Goal: Information Seeking & Learning: Find specific fact

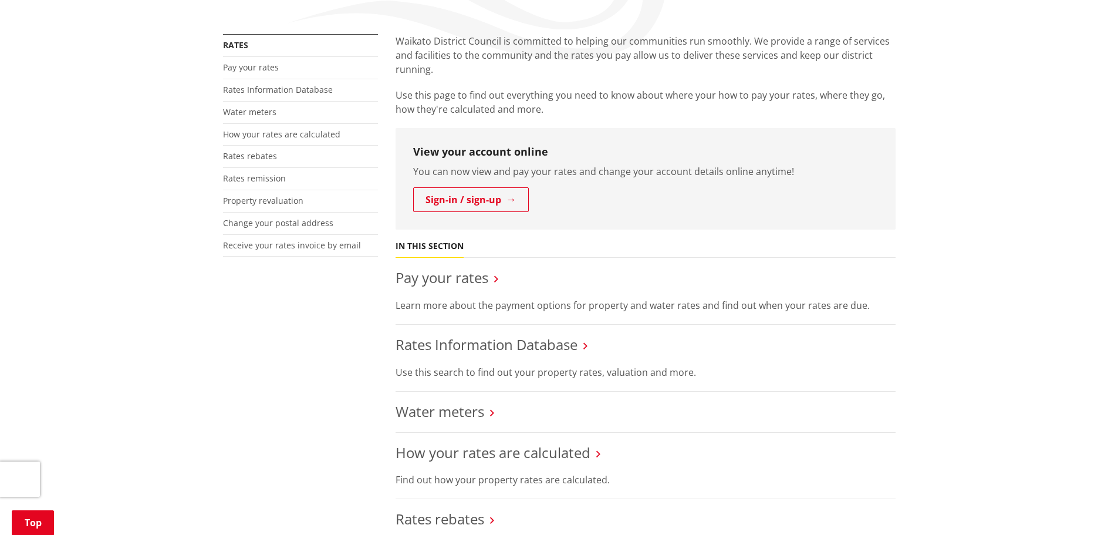
scroll to position [293, 0]
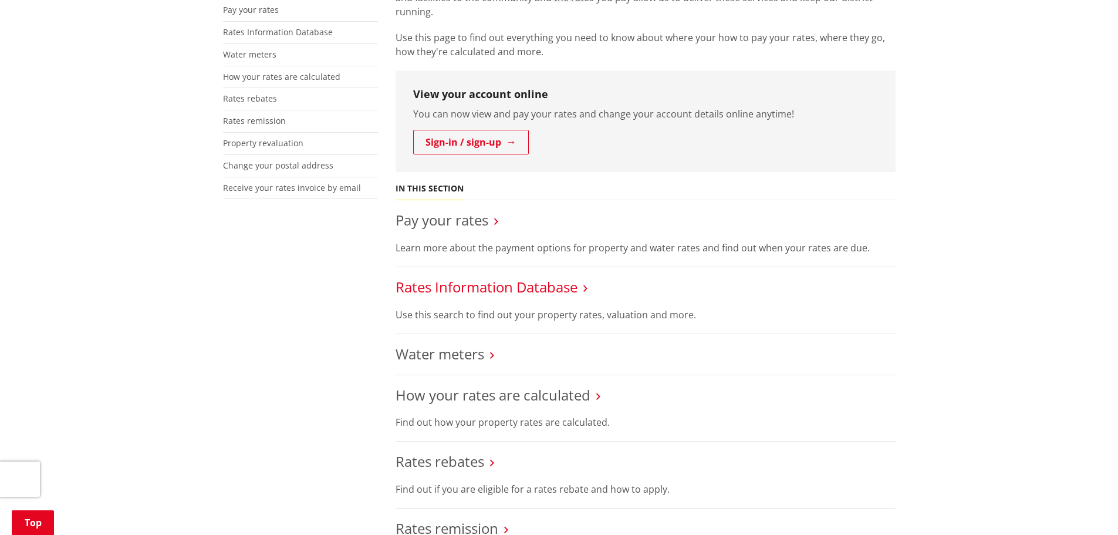
click at [464, 289] on link "Rates Information Database" at bounding box center [487, 286] width 182 height 19
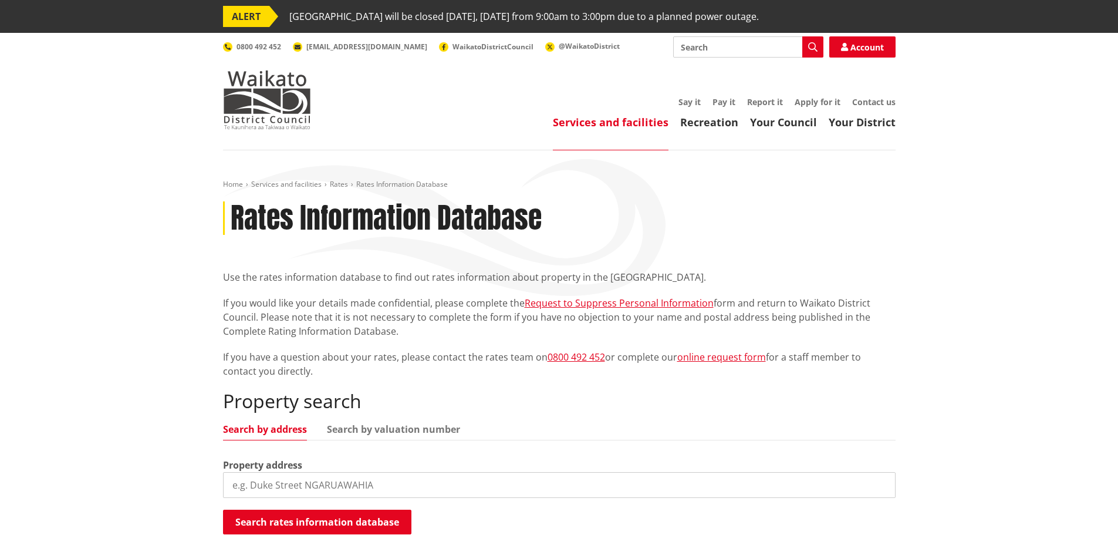
click at [257, 480] on input "search" at bounding box center [559, 485] width 673 height 26
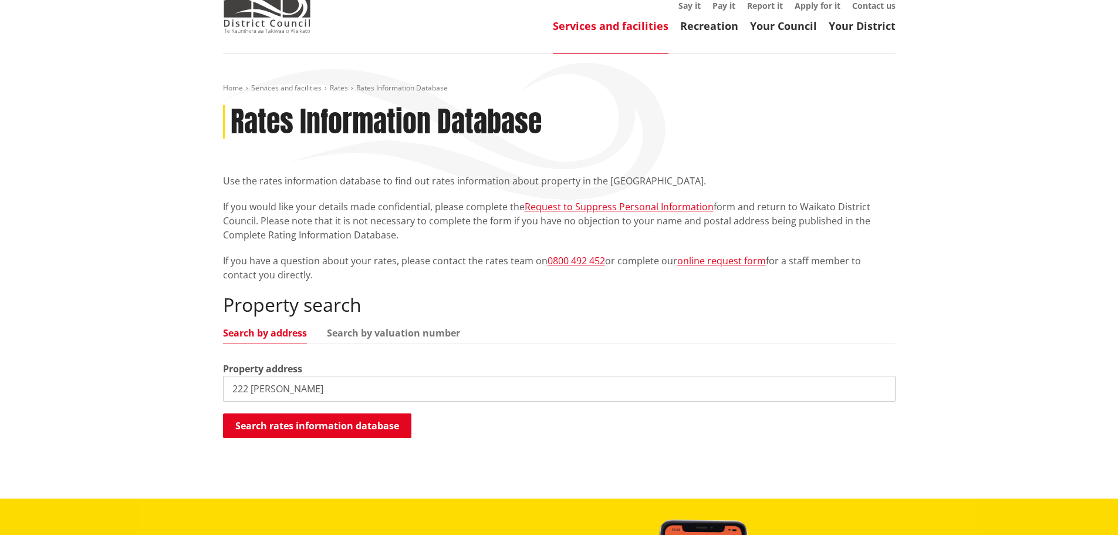
scroll to position [117, 0]
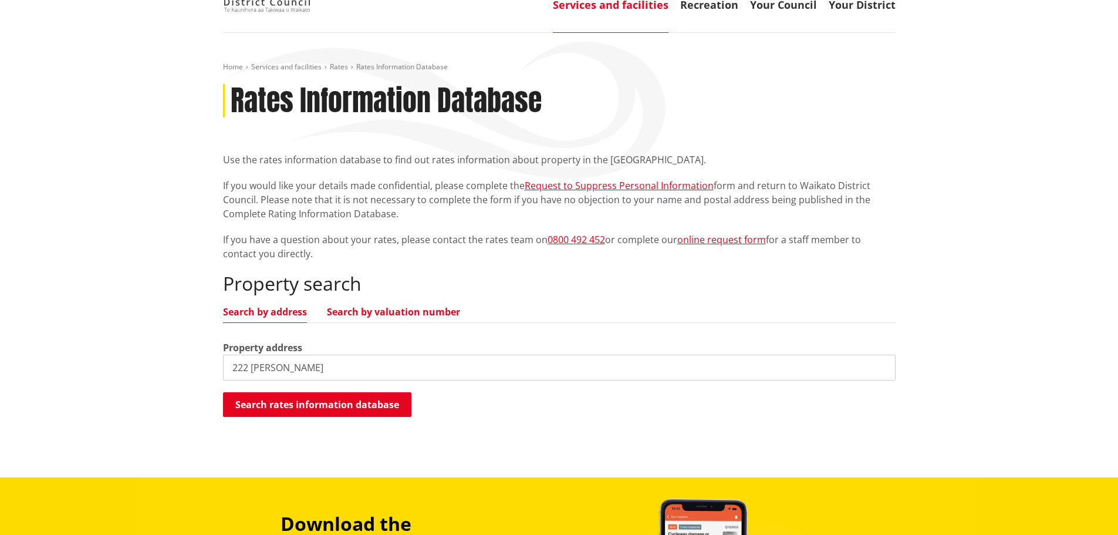
click at [377, 311] on link "Search by valuation number" at bounding box center [393, 311] width 133 height 9
click at [355, 312] on link "Search by valuation number" at bounding box center [393, 311] width 133 height 9
drag, startPoint x: 283, startPoint y: 366, endPoint x: 120, endPoint y: 314, distance: 170.6
click at [85, 331] on div "Home Services and facilities Rates Rates Information Database Rates Information…" at bounding box center [559, 255] width 1118 height 444
paste input "4340/20508"
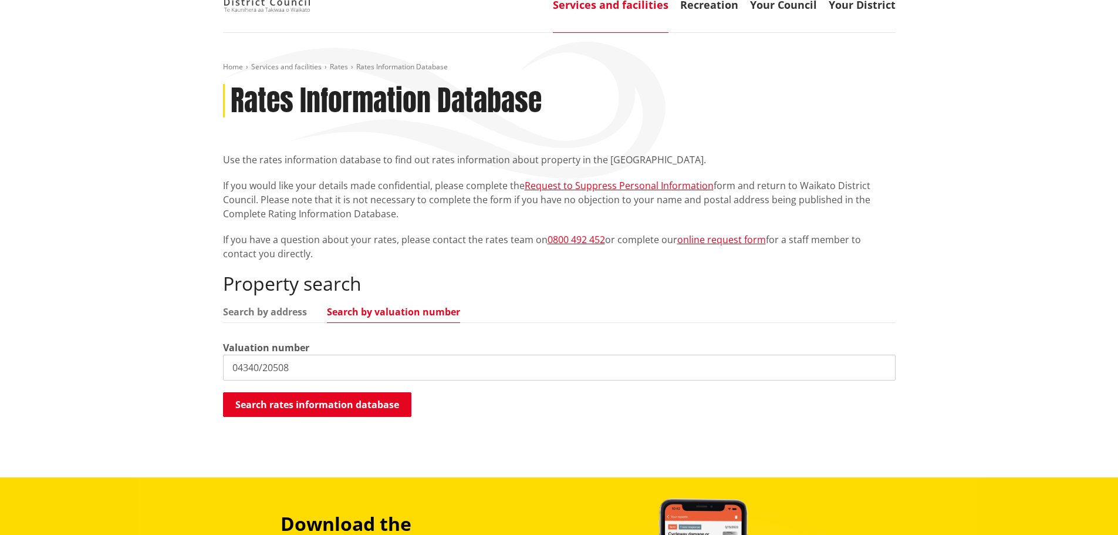
click at [262, 367] on input "04340/20508" at bounding box center [559, 368] width 673 height 26
click at [261, 403] on button "Search rates information database" at bounding box center [317, 404] width 188 height 25
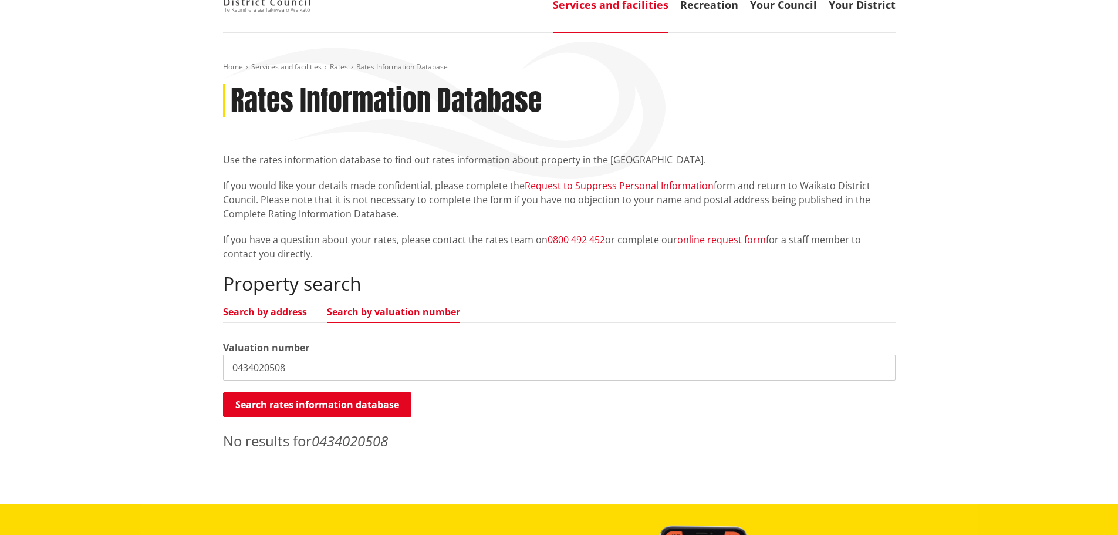
click at [249, 310] on link "Search by address" at bounding box center [265, 311] width 84 height 9
drag, startPoint x: 301, startPoint y: 361, endPoint x: 117, endPoint y: 362, distance: 184.3
click at [133, 362] on div "Home Services and facilities Rates Rates Information Database Rates Information…" at bounding box center [559, 268] width 1118 height 471
type input "222 peake"
click at [326, 406] on button "Search rates information database" at bounding box center [317, 404] width 188 height 25
